Goal: Book appointment/travel/reservation

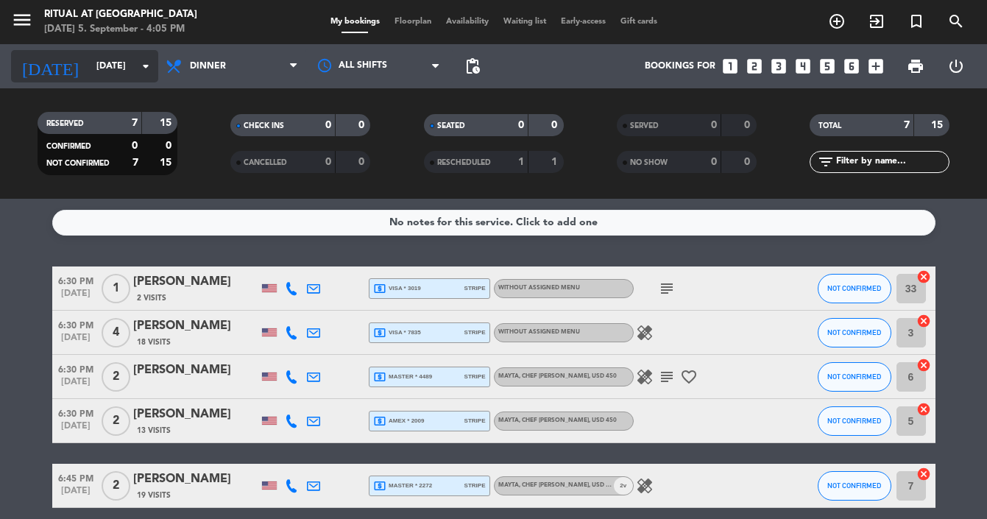
click at [128, 68] on input "[DATE]" at bounding box center [151, 66] width 124 height 25
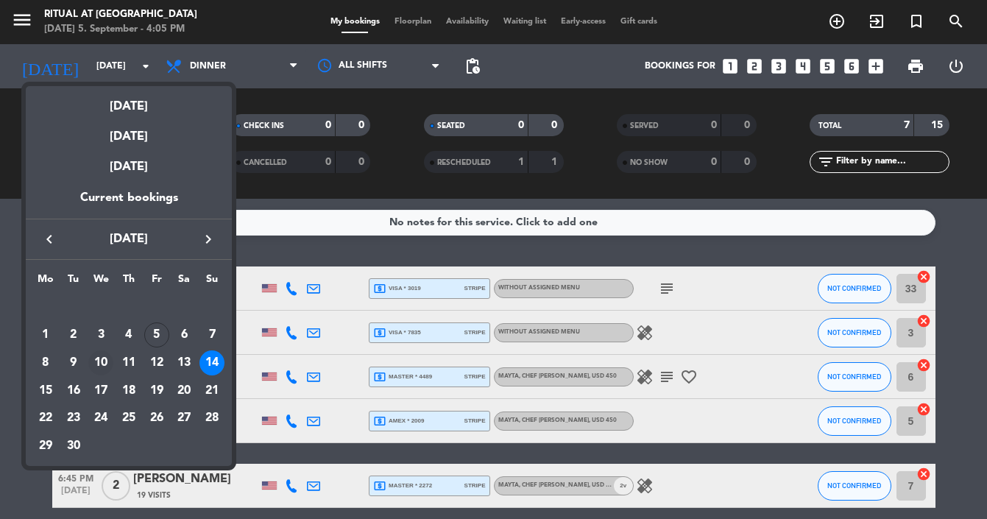
click at [104, 364] on div "10" at bounding box center [100, 362] width 25 height 25
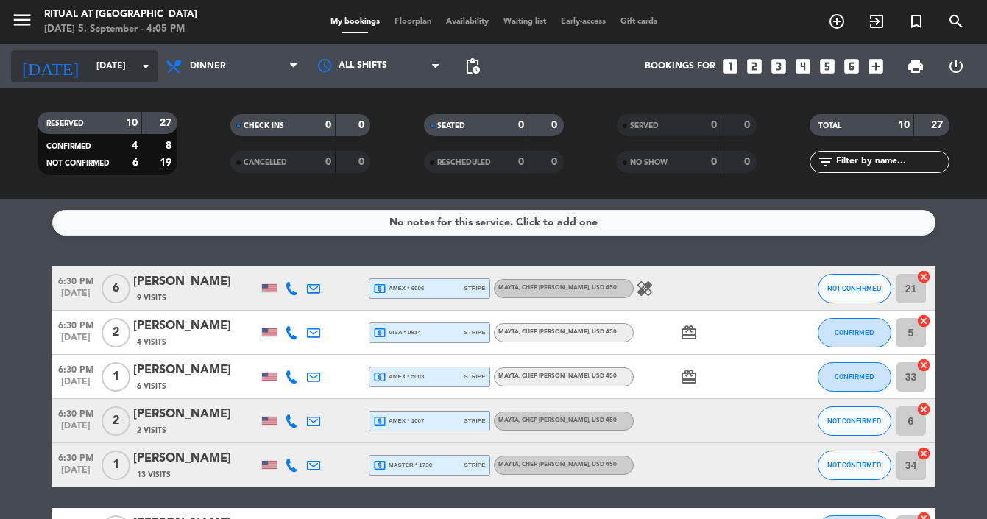
click at [110, 61] on input "[DATE]" at bounding box center [151, 66] width 124 height 25
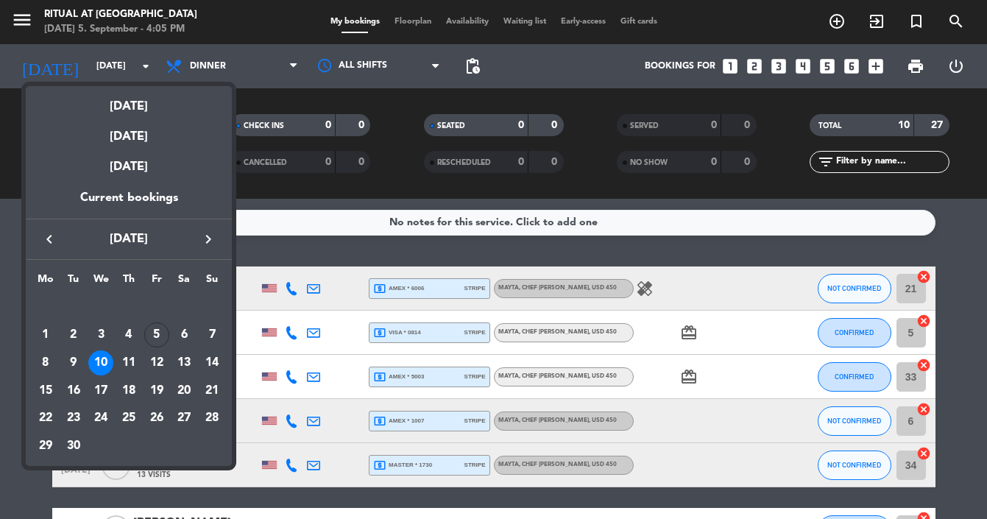
click at [387, 174] on div at bounding box center [493, 259] width 987 height 519
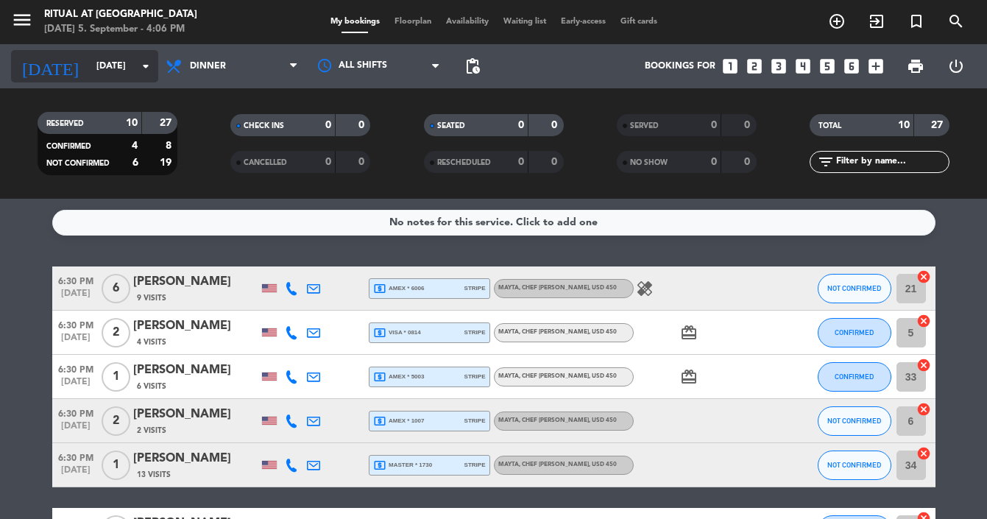
click at [111, 71] on input "[DATE]" at bounding box center [151, 66] width 124 height 25
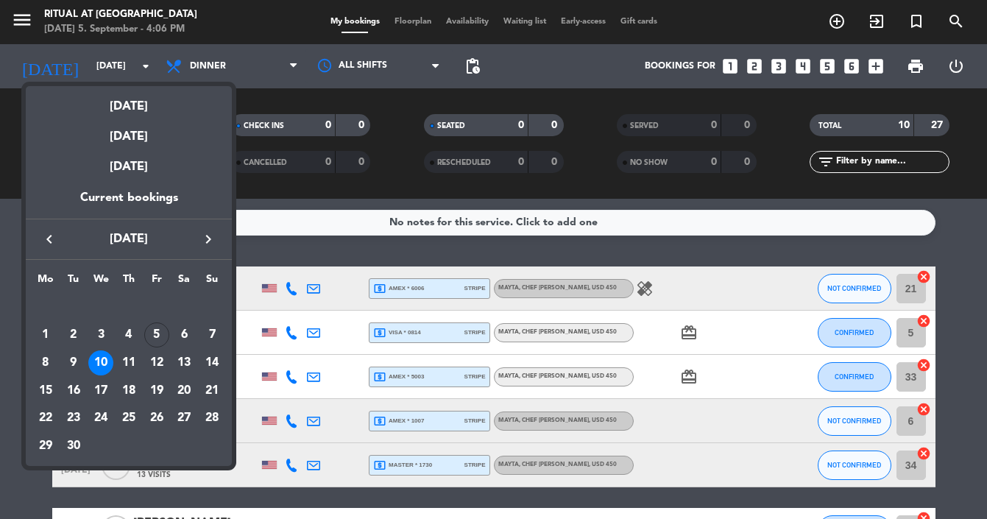
click at [403, 171] on div at bounding box center [493, 259] width 987 height 519
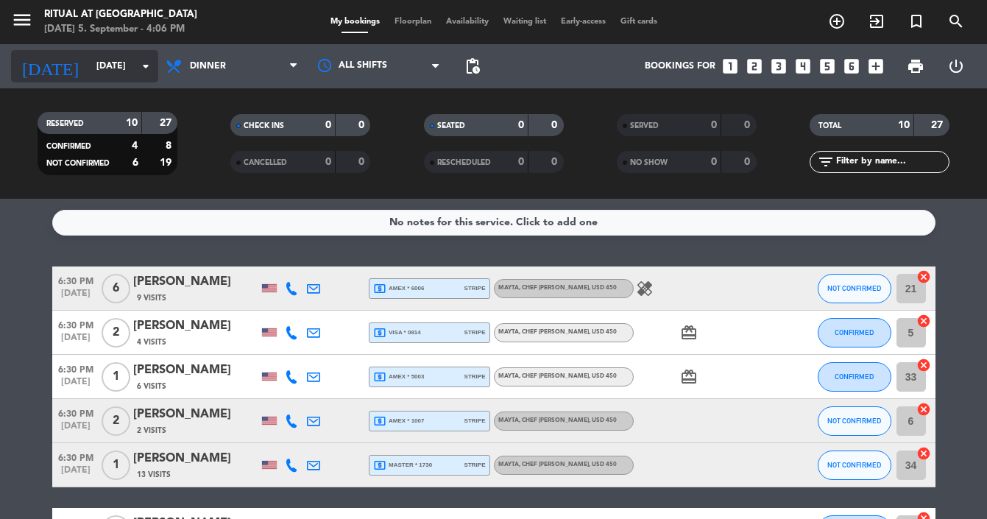
click at [130, 74] on input "[DATE]" at bounding box center [151, 66] width 124 height 25
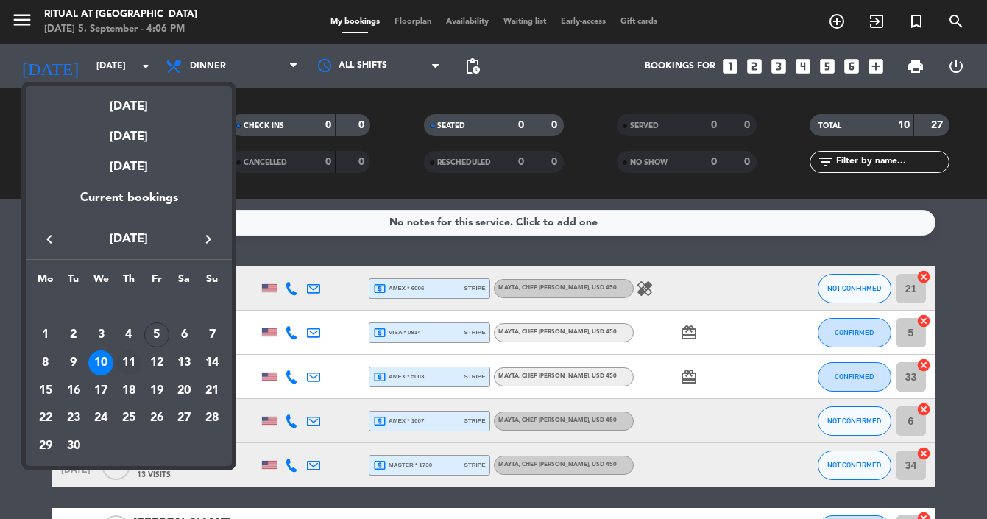
click at [130, 364] on div "11" at bounding box center [128, 362] width 25 height 25
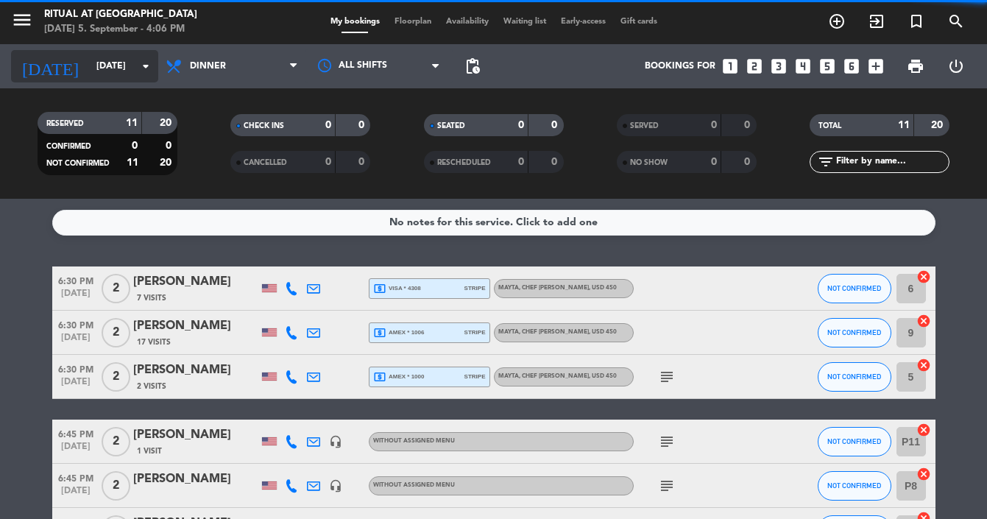
click at [106, 64] on input "[DATE]" at bounding box center [151, 66] width 124 height 25
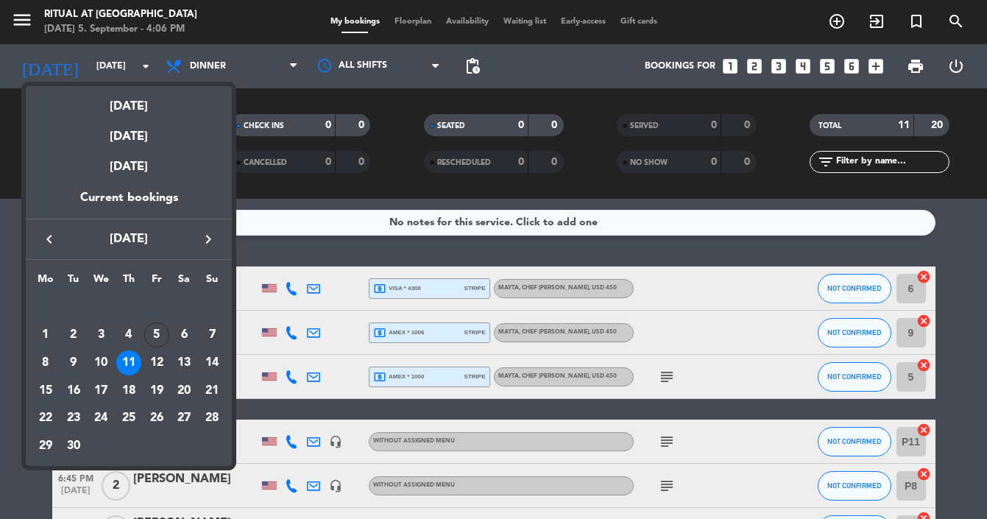
click at [163, 365] on div "12" at bounding box center [156, 362] width 25 height 25
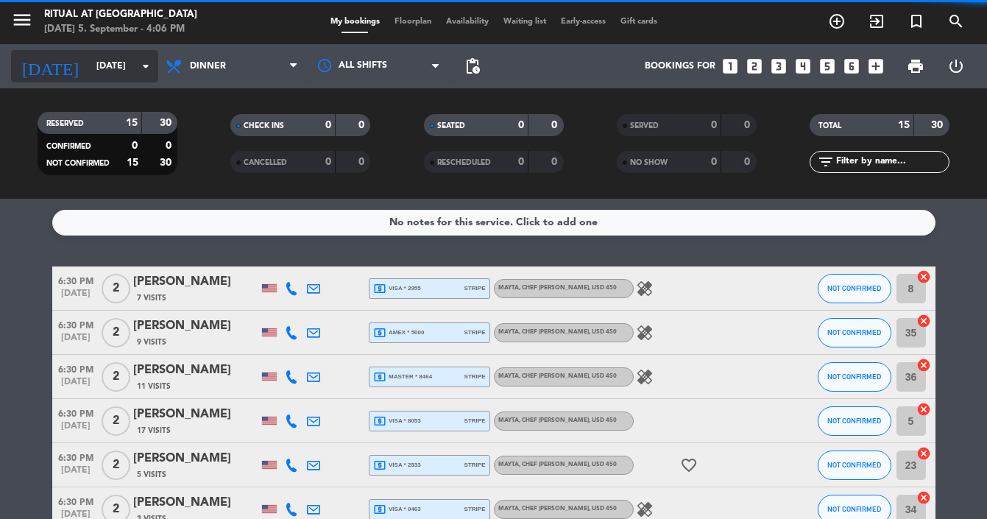
click at [95, 60] on input "[DATE]" at bounding box center [151, 66] width 124 height 25
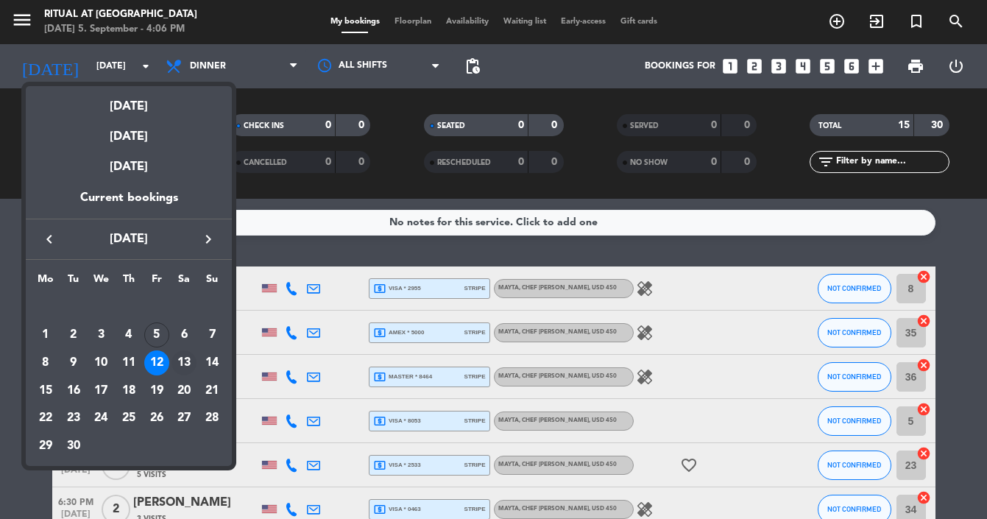
click at [187, 358] on div "13" at bounding box center [183, 362] width 25 height 25
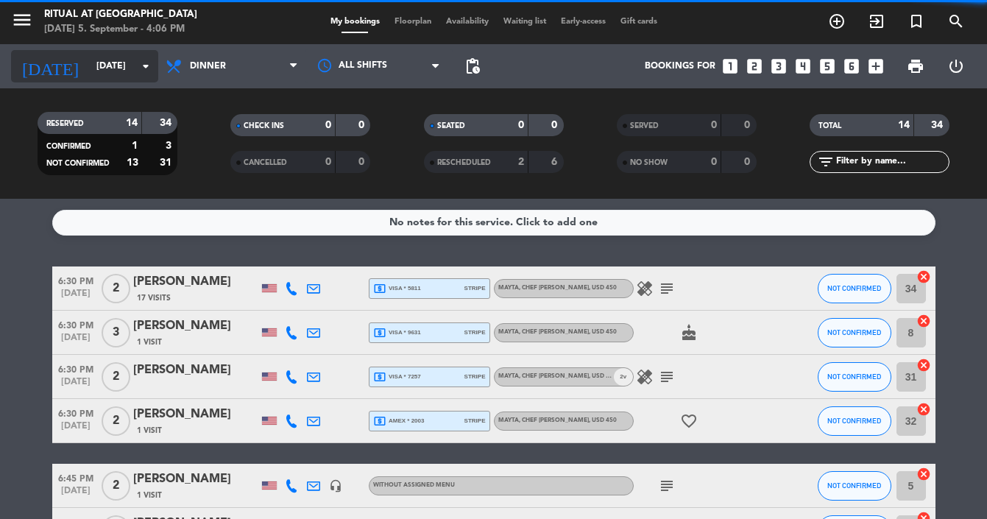
click at [103, 59] on input "[DATE]" at bounding box center [151, 66] width 124 height 25
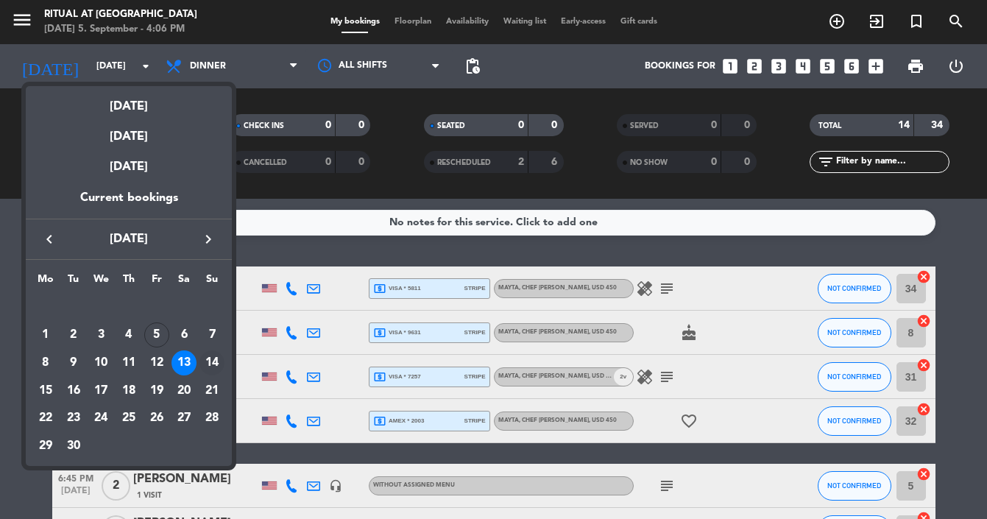
click at [219, 366] on div "14" at bounding box center [211, 362] width 25 height 25
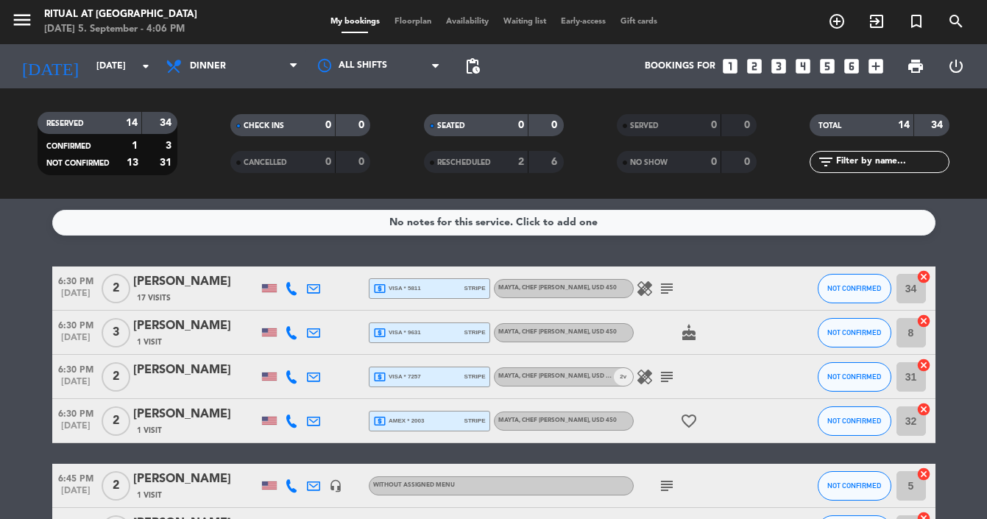
type input "[DATE]"
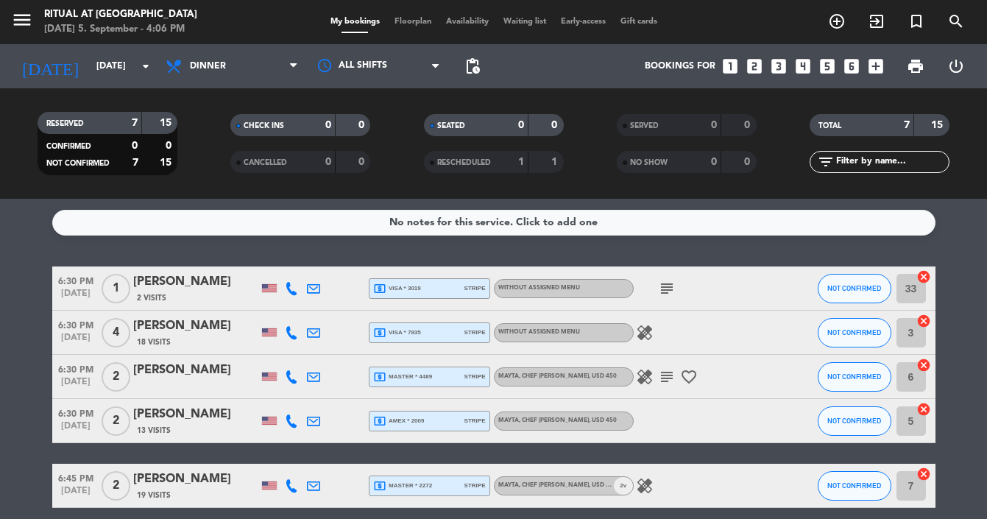
click at [165, 255] on div "No notes for this service. Click to add one 6:30 PM [DATE] 1 [PERSON_NAME] 2 Vi…" at bounding box center [493, 359] width 987 height 320
